Goal: Navigation & Orientation: Find specific page/section

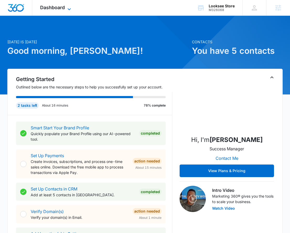
click at [68, 9] on icon at bounding box center [69, 9] width 6 height 6
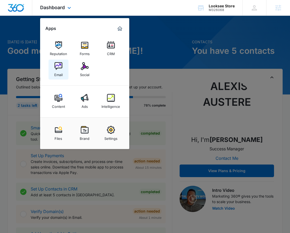
click at [54, 71] on div "Email" at bounding box center [58, 73] width 8 height 7
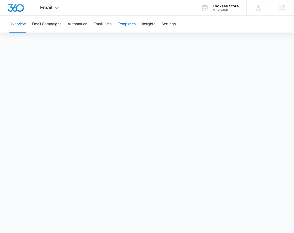
click at [132, 24] on button "Templates" at bounding box center [127, 24] width 18 height 17
drag, startPoint x: 57, startPoint y: 7, endPoint x: 60, endPoint y: 14, distance: 7.6
click at [57, 7] on icon at bounding box center [57, 8] width 6 height 6
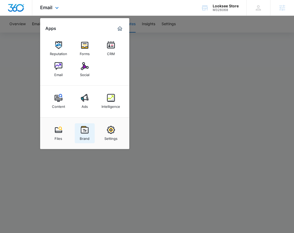
click at [88, 135] on div "Brand" at bounding box center [85, 137] width 10 height 7
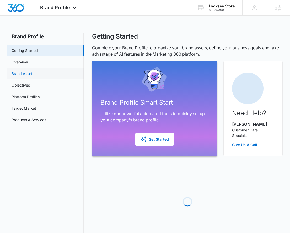
click at [25, 76] on link "Brand Assets" at bounding box center [23, 74] width 23 height 6
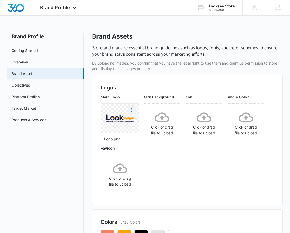
click at [133, 109] on icon "More" at bounding box center [132, 110] width 6 height 6
click at [137, 124] on div "Download" at bounding box center [142, 125] width 17 height 4
click at [70, 8] on div "Brand Profile Apps Reputation Forms CRM Email Social Content Ads Intelligence F…" at bounding box center [58, 7] width 53 height 15
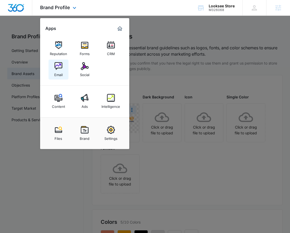
click at [61, 67] on img at bounding box center [59, 66] width 8 height 8
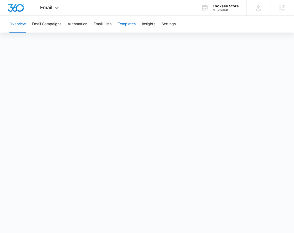
click at [133, 25] on button "Templates" at bounding box center [127, 24] width 18 height 17
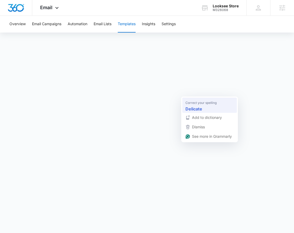
click at [193, 105] on div "Delicate" at bounding box center [209, 108] width 50 height 8
click at [201, 101] on span "Punctuation problem" at bounding box center [200, 102] width 31 height 5
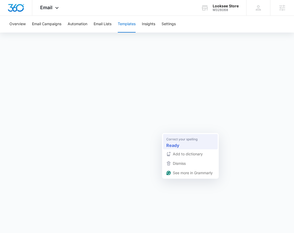
click at [172, 141] on div "Ready" at bounding box center [190, 145] width 50 height 8
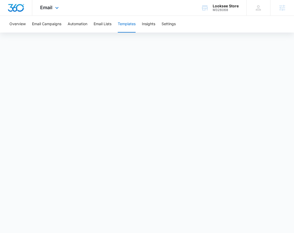
click at [64, 7] on div "Email Apps Reputation Forms CRM Email Social Content Ads Intelligence Files Bra…" at bounding box center [50, 7] width 36 height 15
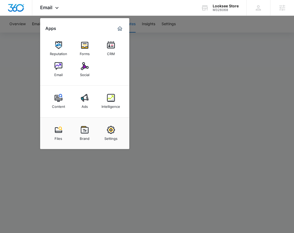
click at [86, 68] on img at bounding box center [85, 66] width 8 height 8
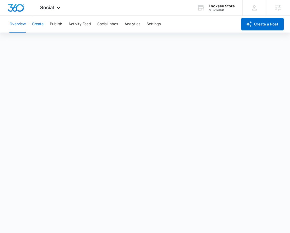
click at [40, 23] on button "Create" at bounding box center [38, 24] width 12 height 17
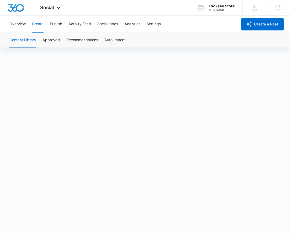
scroll to position [4, 0]
click at [54, 24] on button "Publish" at bounding box center [56, 24] width 12 height 17
click at [42, 24] on button "Create" at bounding box center [38, 24] width 12 height 17
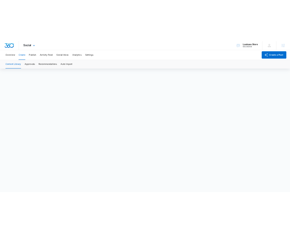
scroll to position [4, 0]
